Goal: Information Seeking & Learning: Find specific fact

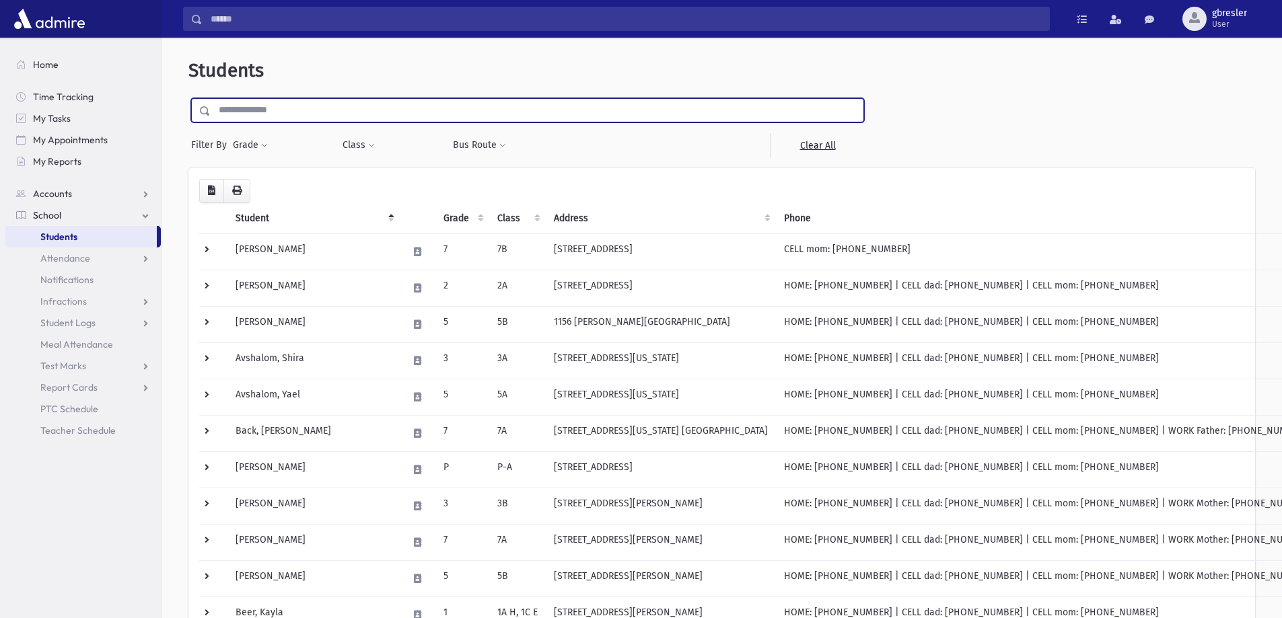
click at [315, 110] on input "text" at bounding box center [537, 110] width 653 height 24
type input "*******"
click at [188, 98] on input "submit" at bounding box center [207, 107] width 38 height 18
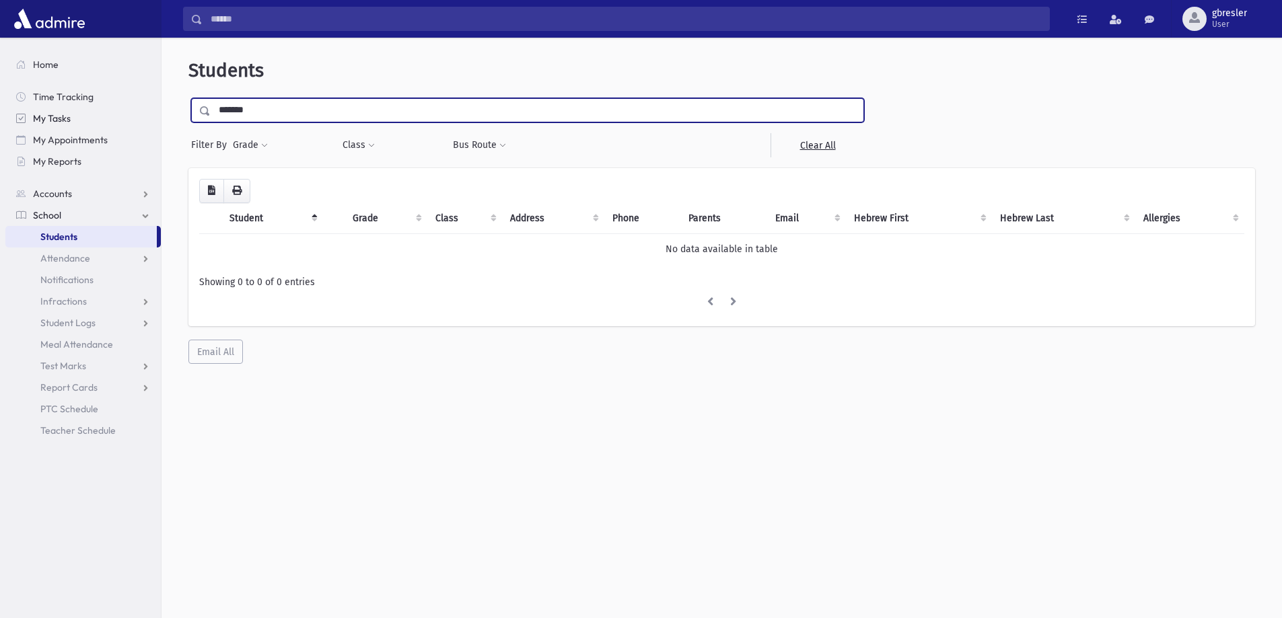
drag, startPoint x: 260, startPoint y: 110, endPoint x: 100, endPoint y: 126, distance: 161.6
click at [100, 126] on div "Search Results All Accounts" at bounding box center [641, 327] width 1282 height 654
type input "*******"
click at [188, 98] on input "submit" at bounding box center [207, 107] width 38 height 18
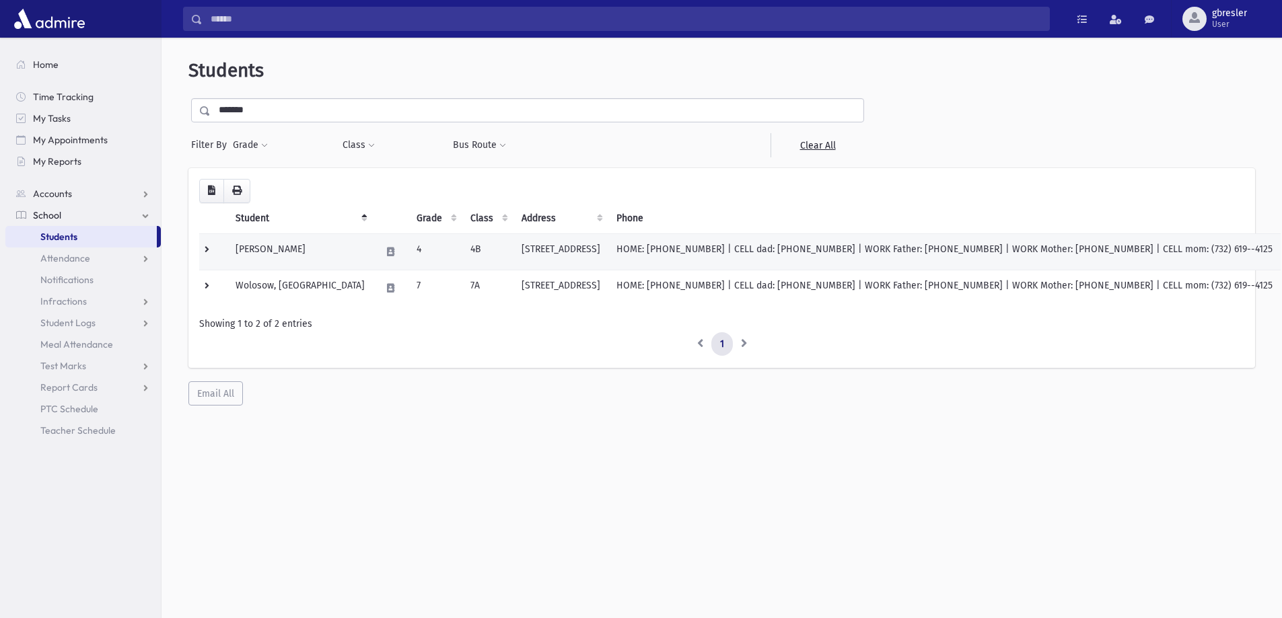
click at [262, 247] on td "Wolosow, Miriam" at bounding box center [299, 251] width 145 height 36
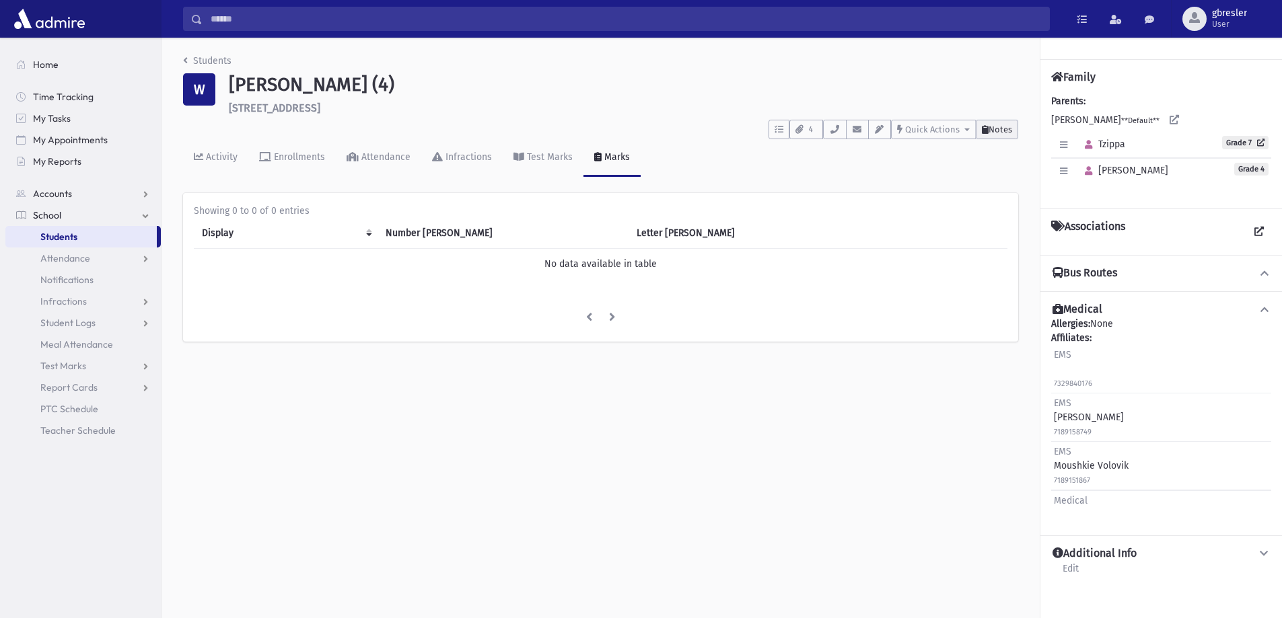
click at [998, 134] on span "Notes" at bounding box center [1000, 129] width 24 height 10
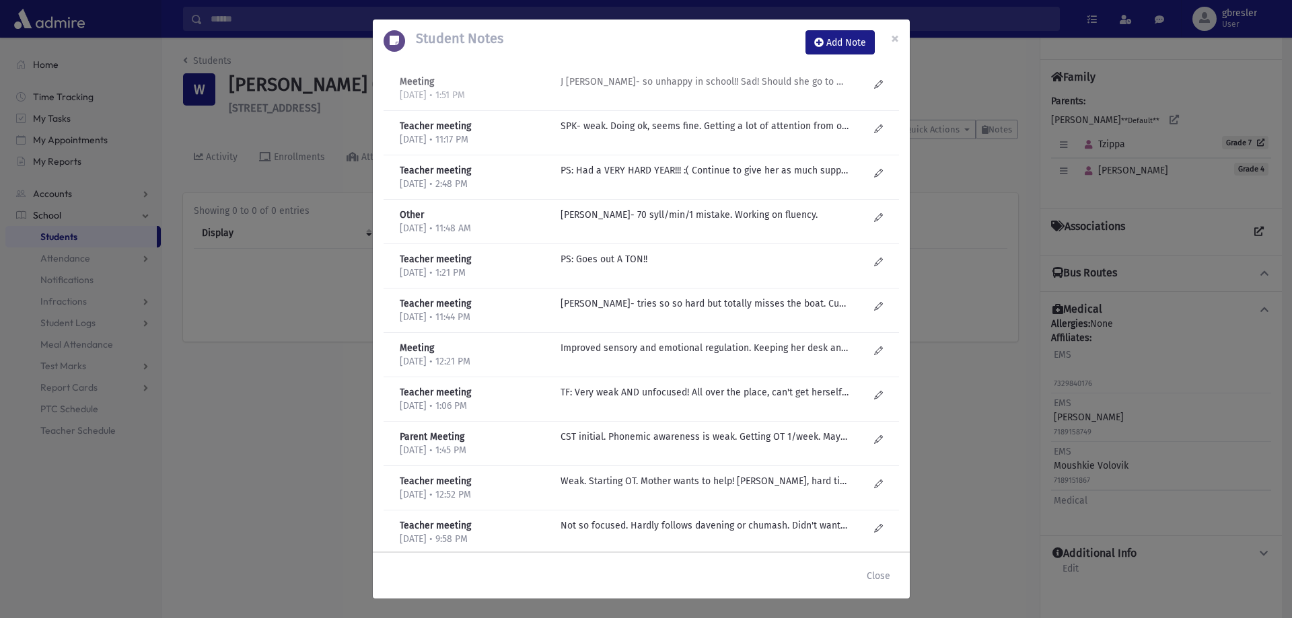
click at [698, 77] on p "J Golub- so unhappy in school!! Sad! Should she go to Mekor Hachinuch?" at bounding box center [704, 82] width 288 height 14
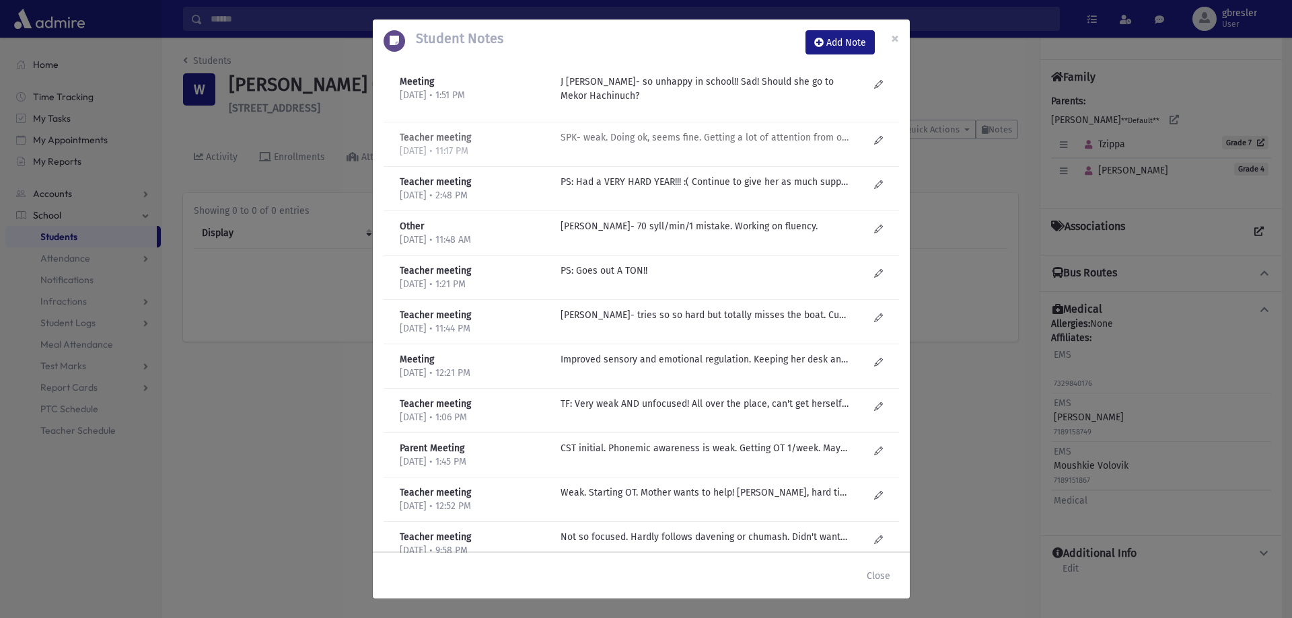
click at [685, 134] on p "SPK- weak. Doing ok, seems fine. Getting a lot of attention from organizations …" at bounding box center [704, 138] width 288 height 14
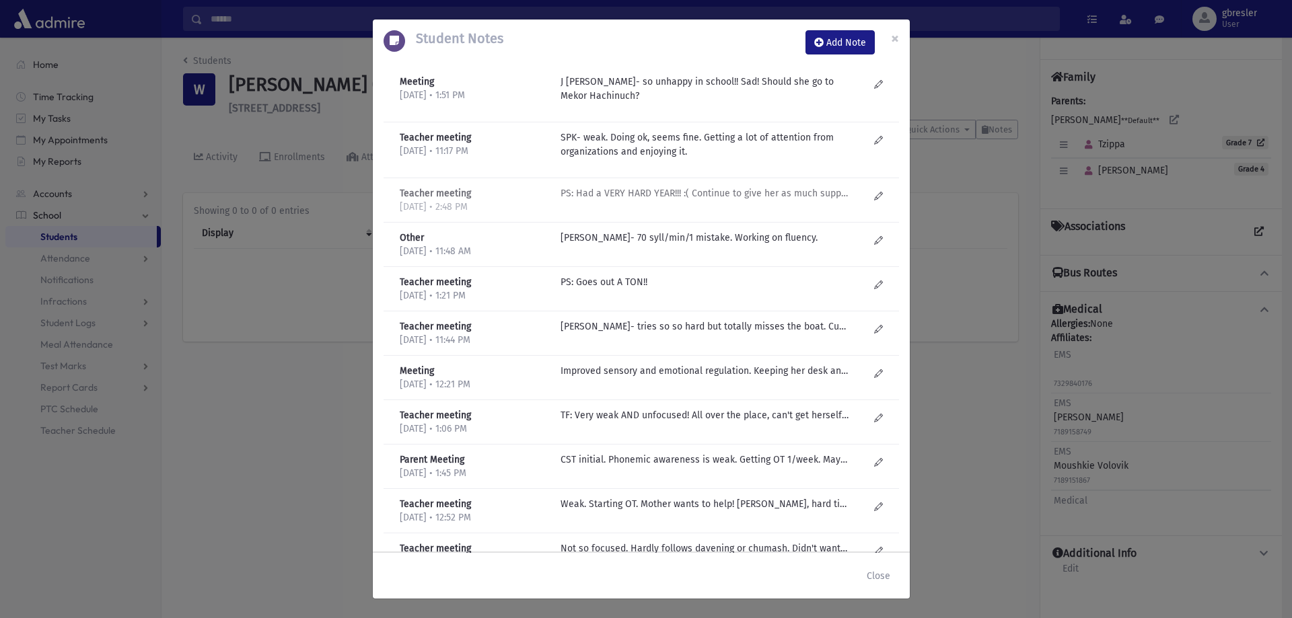
click at [671, 191] on p "PS: Had a VERY HARD YEAR!!! :( Continue to give her as much support as possible…" at bounding box center [704, 193] width 288 height 14
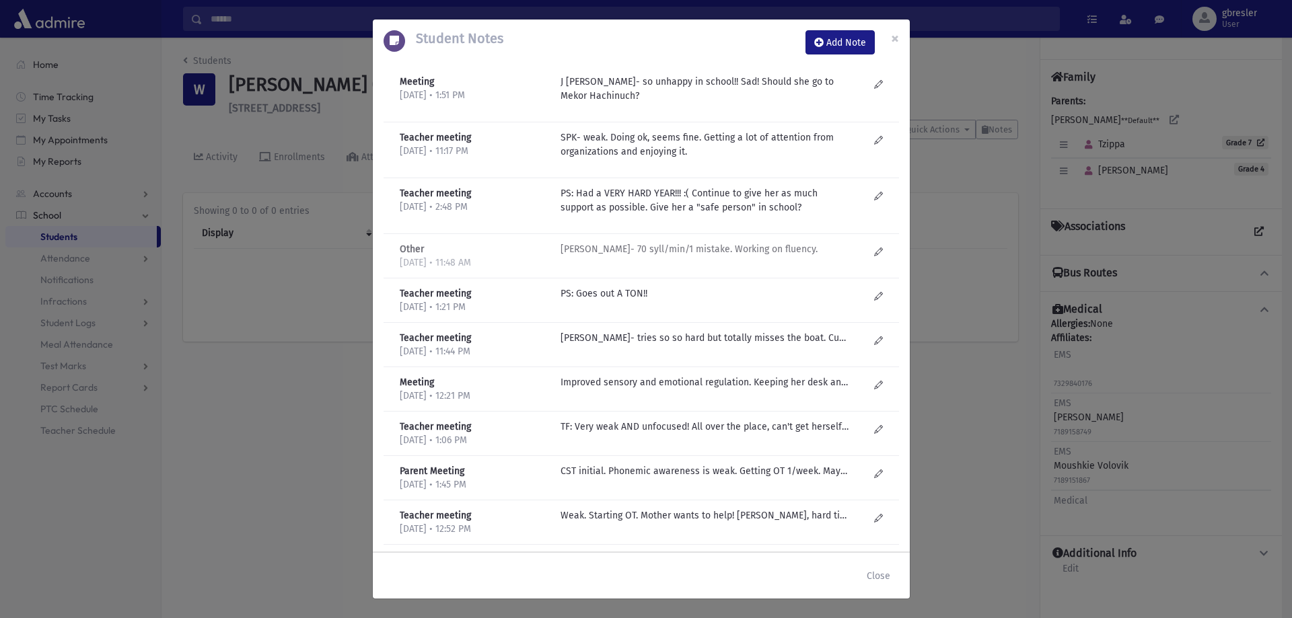
click at [669, 247] on p "Mrs. Kammer- 70 syll/min/1 mistake. Working on fluency." at bounding box center [704, 249] width 288 height 14
click at [653, 340] on p "SP Krauss- tries so so hard but totally misses the boat. Cute and means so well…" at bounding box center [704, 338] width 288 height 14
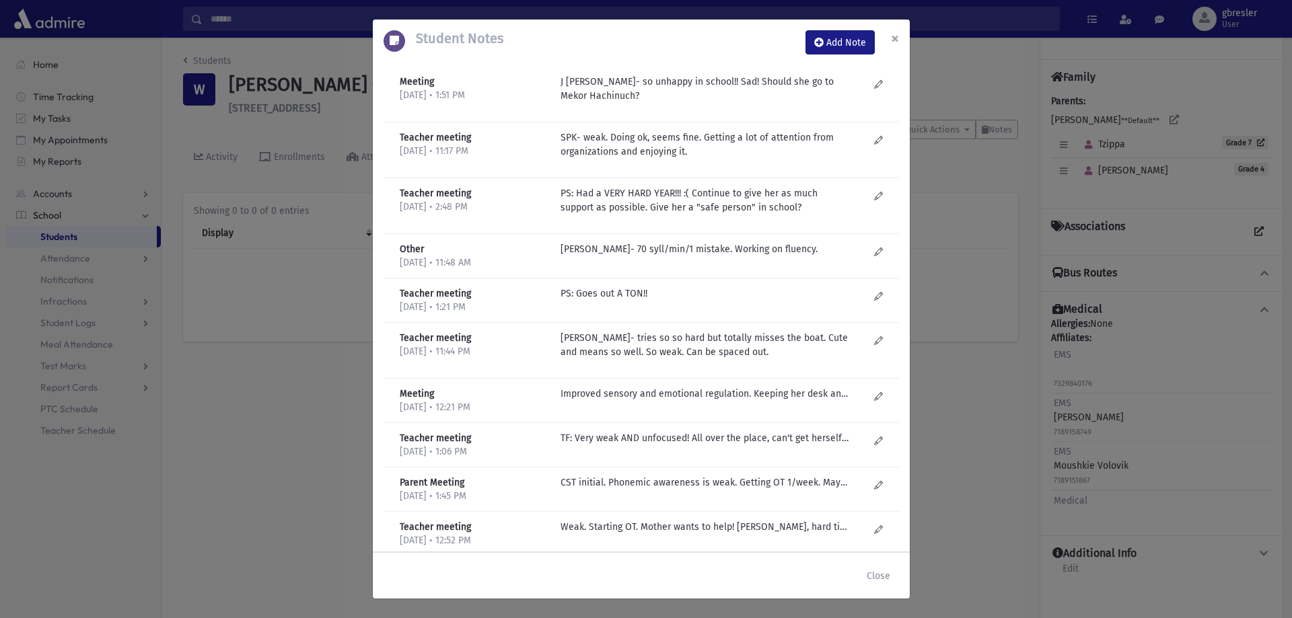
click at [894, 39] on span "×" at bounding box center [895, 38] width 8 height 19
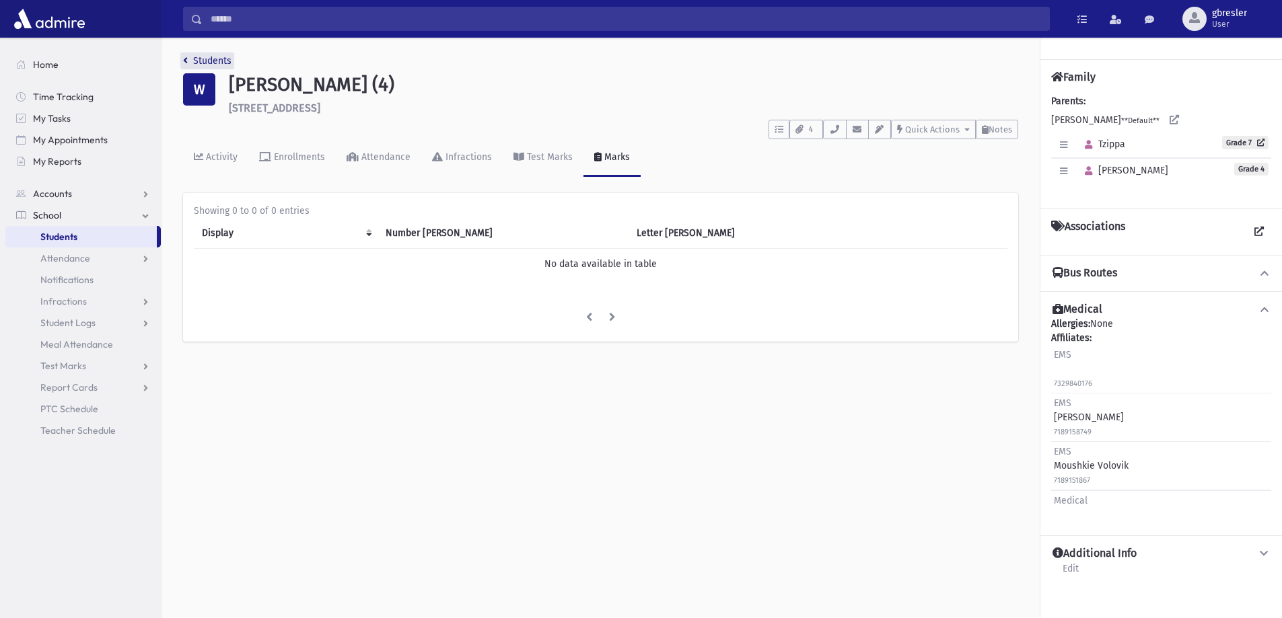
click at [213, 61] on link "Students" at bounding box center [207, 60] width 48 height 11
